Goal: Task Accomplishment & Management: Manage account settings

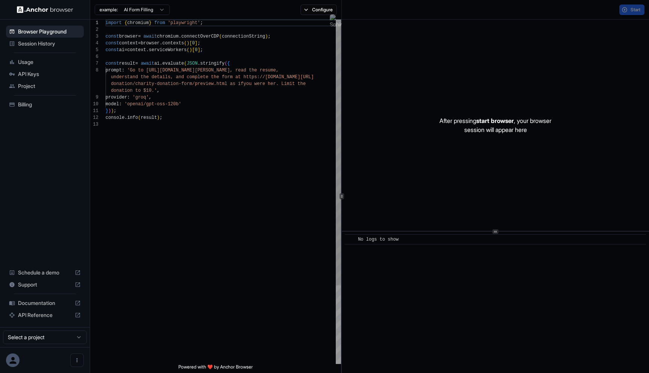
scroll to position [47, 0]
click at [35, 76] on span "API Keys" at bounding box center [49, 74] width 63 height 8
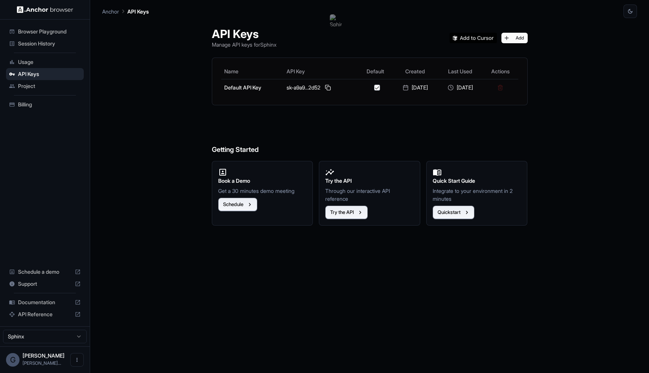
click at [40, 86] on span "Project" at bounding box center [49, 86] width 63 height 8
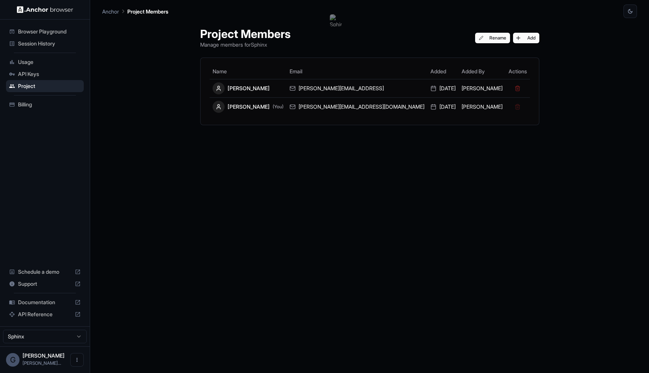
click at [48, 69] on div "API Keys" at bounding box center [45, 74] width 78 height 12
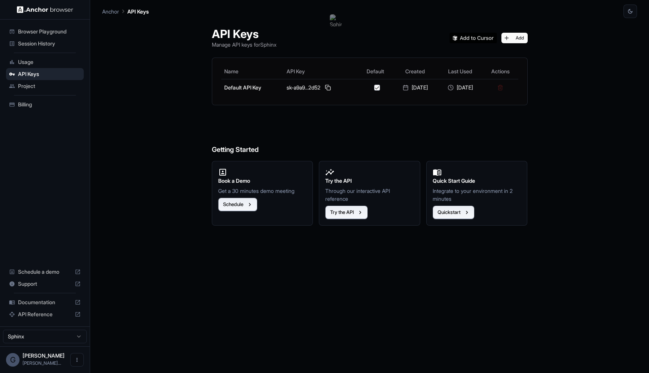
click at [57, 45] on span "Session History" at bounding box center [49, 44] width 63 height 8
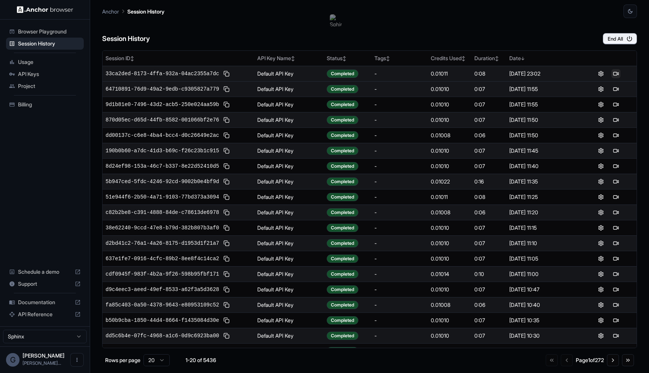
click at [619, 74] on button at bounding box center [615, 73] width 9 height 9
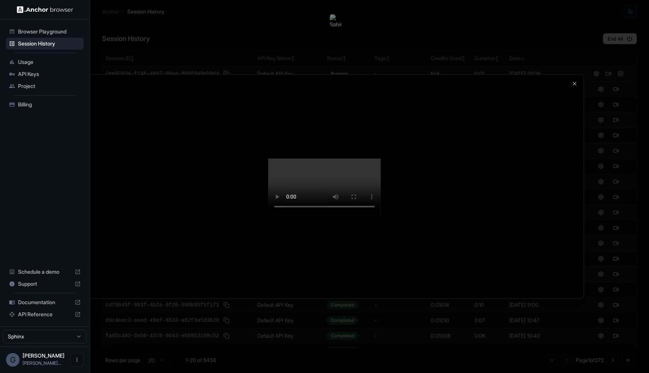
click at [649, 67] on div at bounding box center [324, 186] width 649 height 373
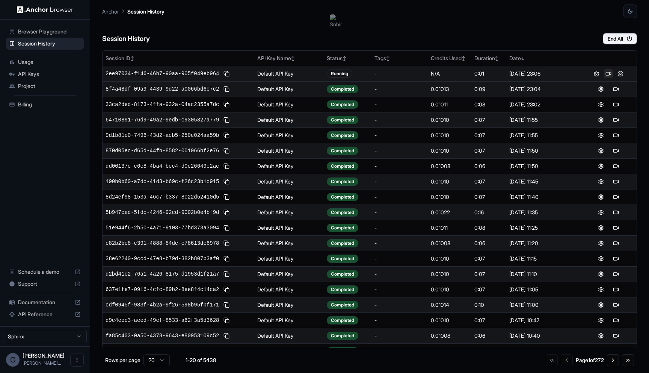
click at [611, 72] on button at bounding box center [608, 73] width 9 height 9
click at [617, 78] on td at bounding box center [608, 73] width 56 height 15
click at [620, 69] on div at bounding box center [608, 73] width 50 height 9
click at [619, 70] on button at bounding box center [615, 73] width 9 height 9
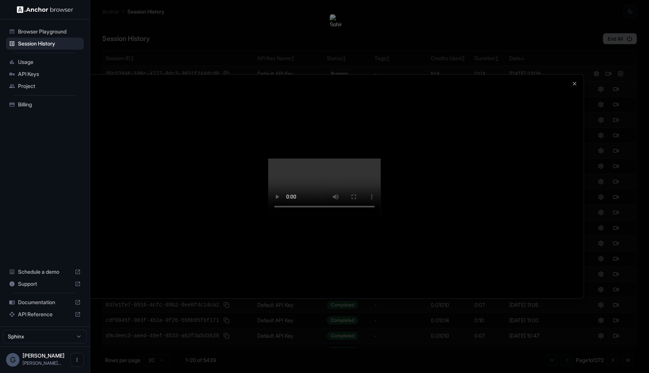
click at [559, 74] on div at bounding box center [324, 185] width 518 height 223
click at [575, 82] on icon "button" at bounding box center [574, 83] width 3 height 3
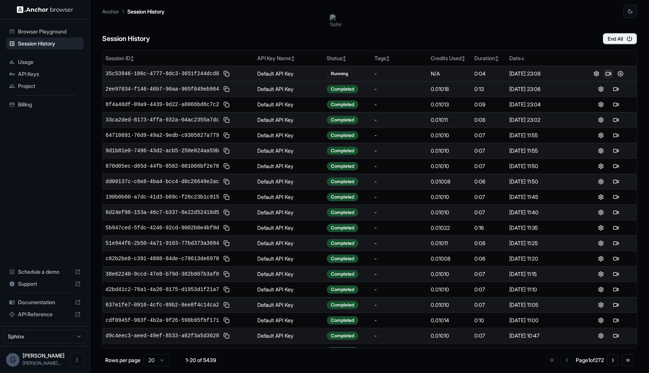
click at [609, 71] on button at bounding box center [608, 73] width 9 height 9
click at [614, 74] on button at bounding box center [615, 73] width 9 height 9
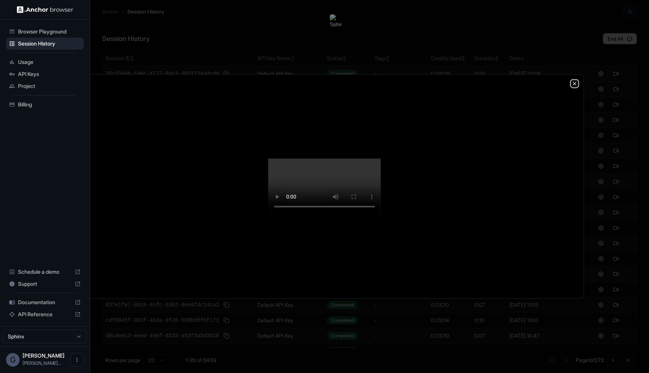
click at [572, 80] on icon "button" at bounding box center [575, 83] width 6 height 6
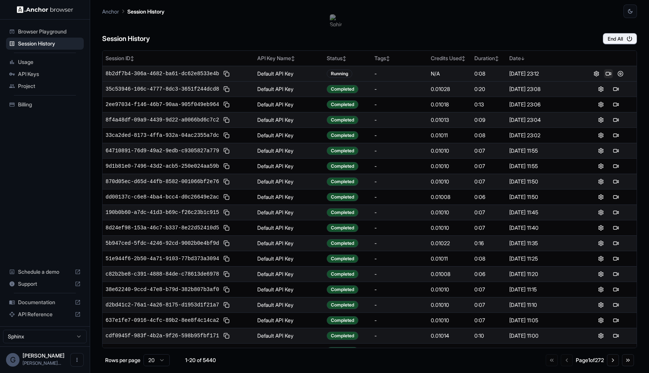
click at [610, 72] on button at bounding box center [608, 73] width 9 height 9
click at [613, 73] on button at bounding box center [615, 73] width 9 height 9
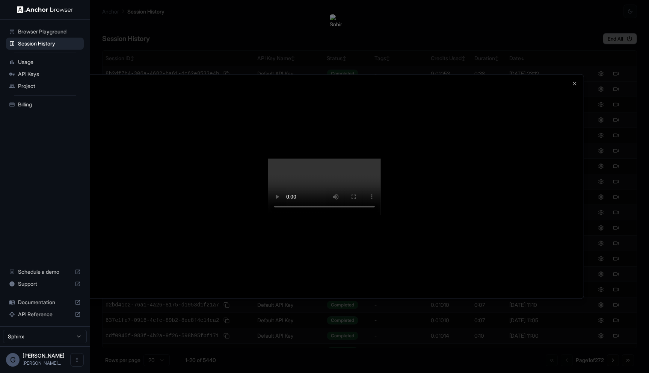
click at [381, 214] on video at bounding box center [324, 186] width 113 height 56
click at [617, 88] on div at bounding box center [324, 186] width 649 height 373
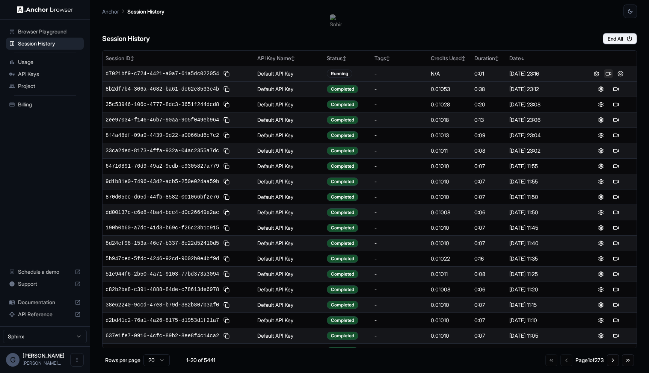
click at [610, 72] on button at bounding box center [608, 73] width 9 height 9
click at [617, 74] on button at bounding box center [615, 73] width 9 height 9
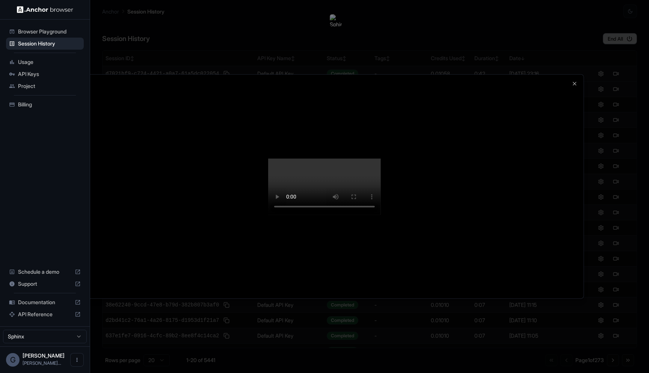
click at [381, 214] on video at bounding box center [324, 186] width 113 height 56
click at [578, 35] on div at bounding box center [324, 186] width 649 height 373
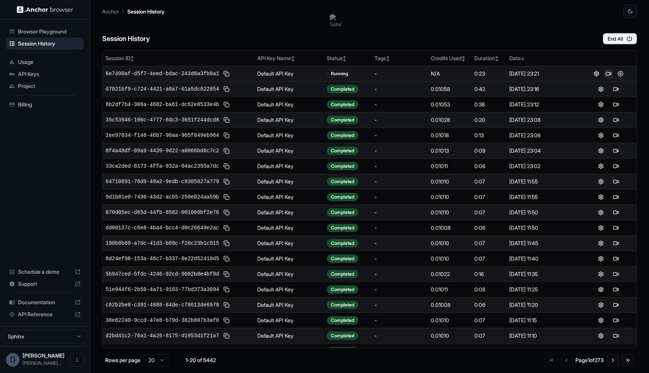
click at [610, 75] on button at bounding box center [608, 73] width 9 height 9
click at [607, 74] on button at bounding box center [608, 73] width 9 height 9
click at [616, 75] on button at bounding box center [615, 73] width 9 height 9
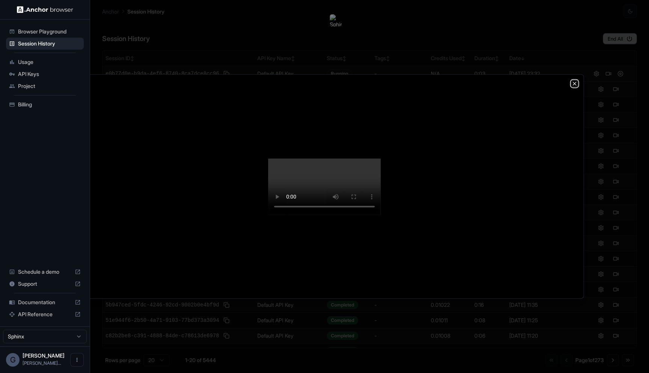
click at [577, 80] on icon "button" at bounding box center [575, 83] width 6 height 6
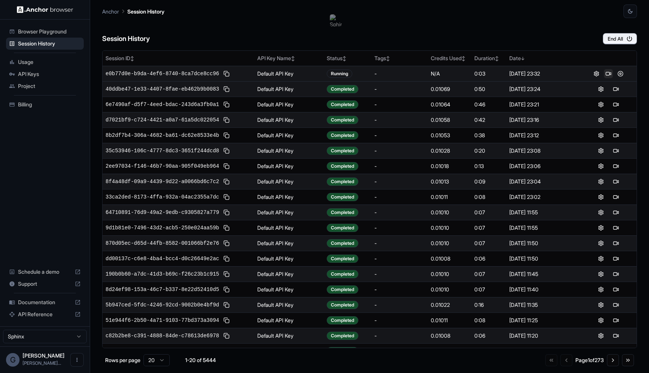
click at [608, 75] on button at bounding box center [608, 73] width 9 height 9
click at [608, 76] on button at bounding box center [608, 73] width 9 height 9
click at [611, 71] on button at bounding box center [615, 73] width 9 height 9
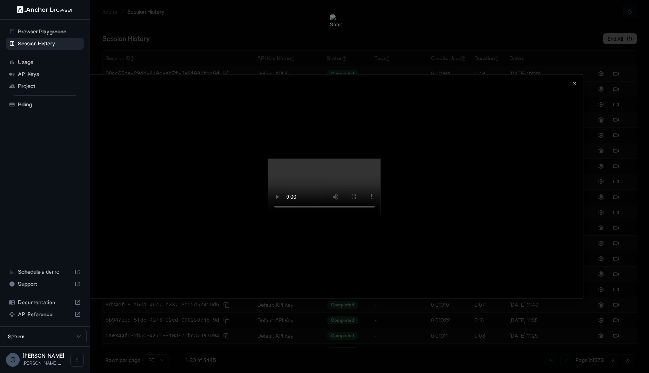
click at [381, 214] on video at bounding box center [324, 186] width 113 height 56
click at [576, 80] on icon "button" at bounding box center [575, 83] width 6 height 6
